Goal: Check status: Check status

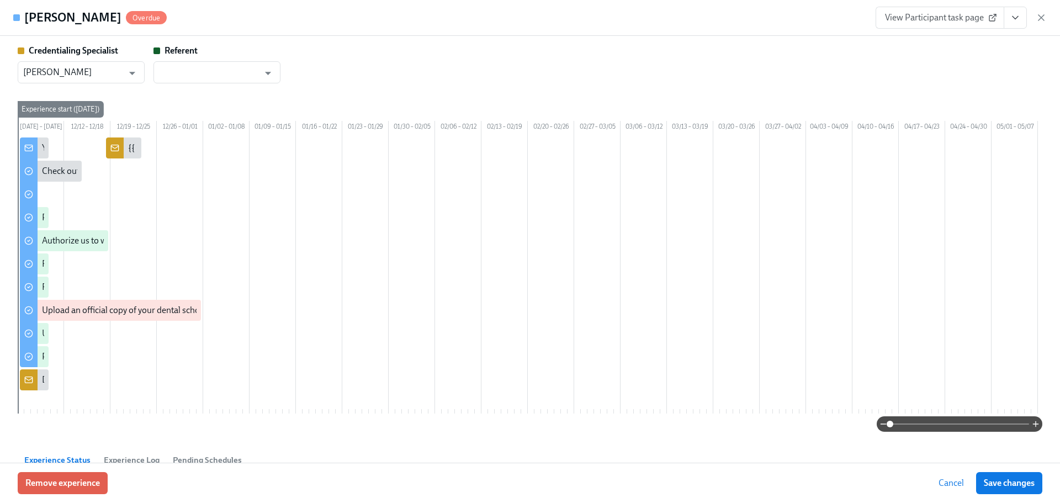
scroll to position [0, 1009]
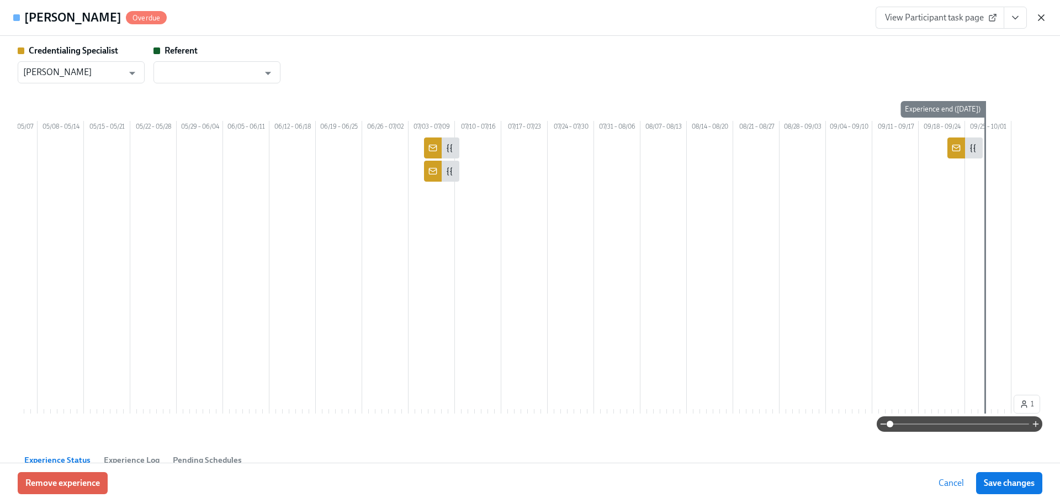
click at [1045, 16] on icon "button" at bounding box center [1041, 17] width 11 height 11
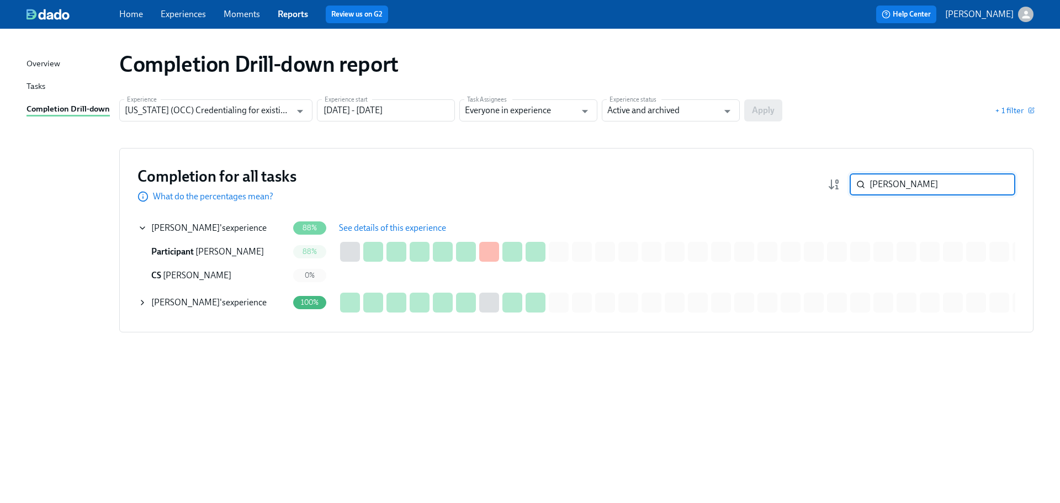
click at [964, 190] on input "[PERSON_NAME]" at bounding box center [943, 184] width 146 height 22
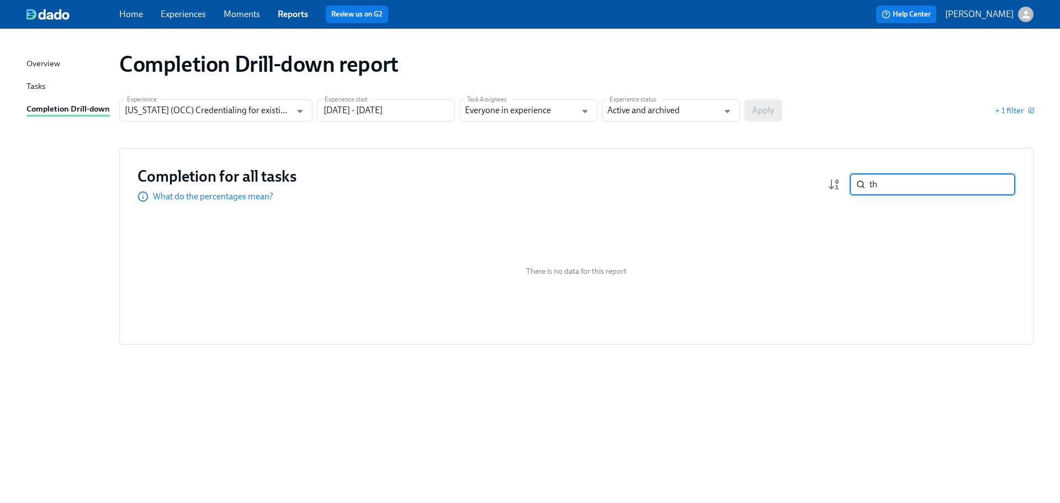
type input "t"
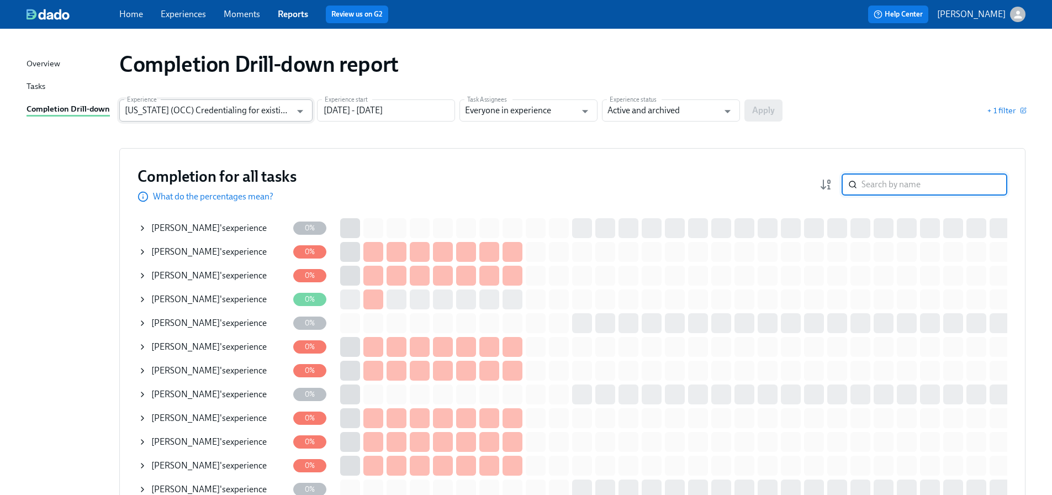
click at [199, 116] on input "[US_STATE] (OCC) Credentialing for existing doctors [QR Code enrollment]" at bounding box center [208, 110] width 166 height 22
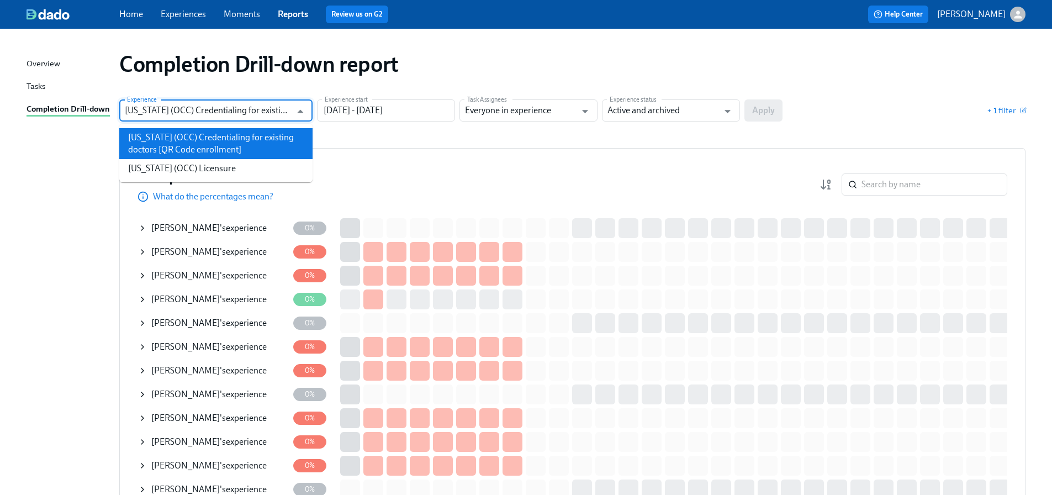
click at [200, 164] on li "[US_STATE] (OCC) Licensure" at bounding box center [215, 168] width 193 height 19
type input "[US_STATE] (OCC) Licensure"
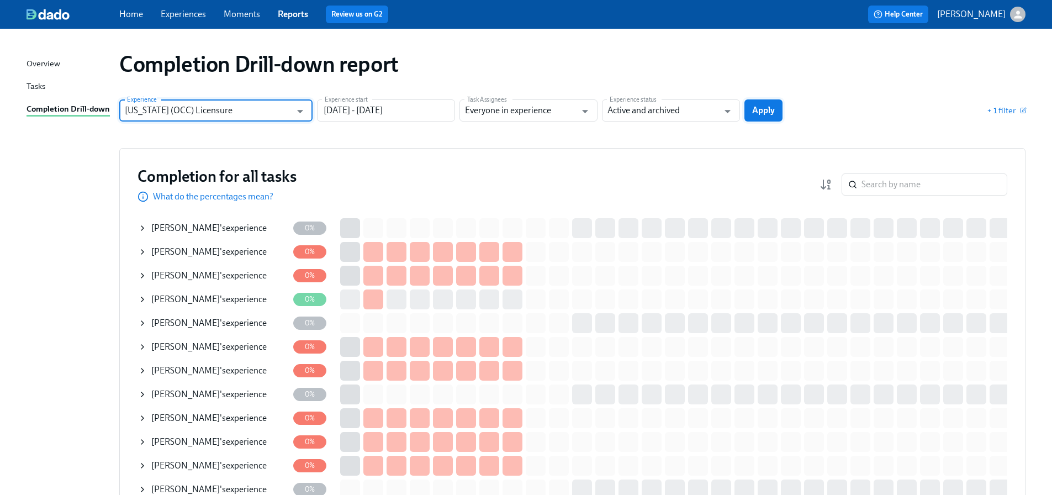
click at [767, 108] on span "Apply" at bounding box center [763, 110] width 23 height 11
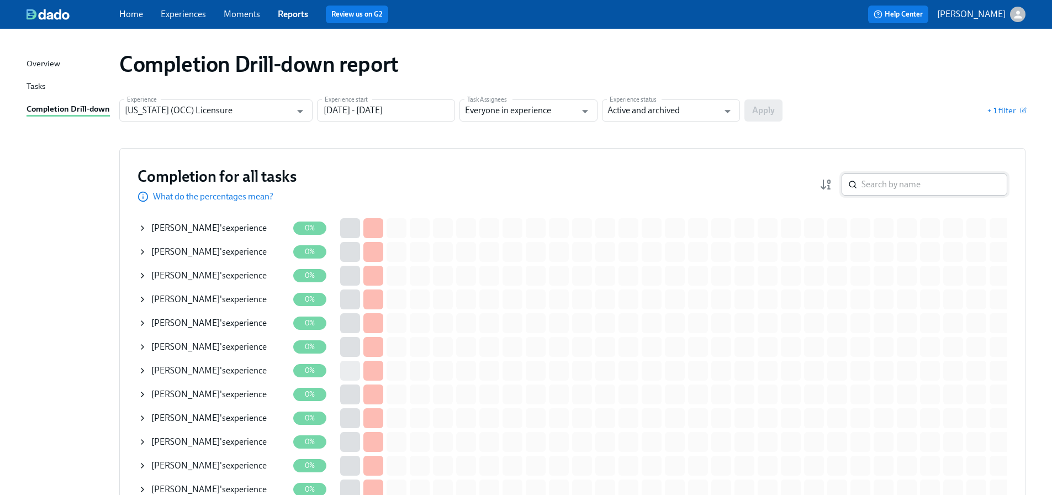
click at [898, 183] on input "search" at bounding box center [934, 184] width 146 height 22
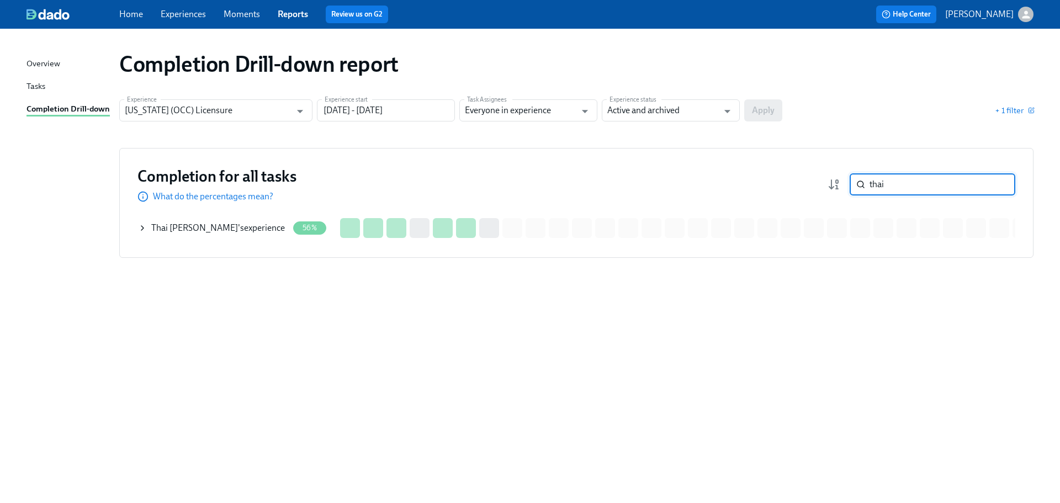
type input "thai"
click at [179, 229] on span "Thai [PERSON_NAME]" at bounding box center [194, 227] width 87 height 10
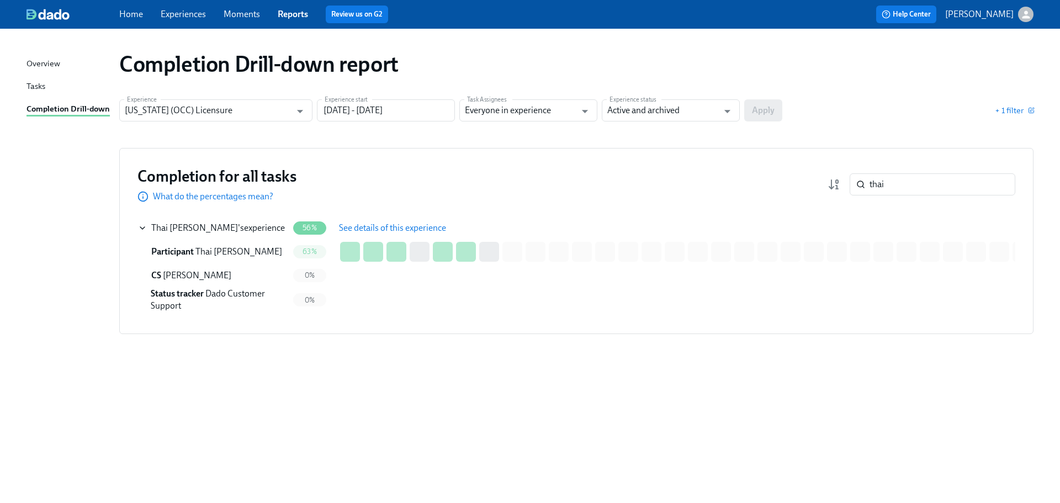
click at [381, 226] on span "See details of this experience" at bounding box center [392, 227] width 107 height 11
